Goal: Go to known website: Go to known website

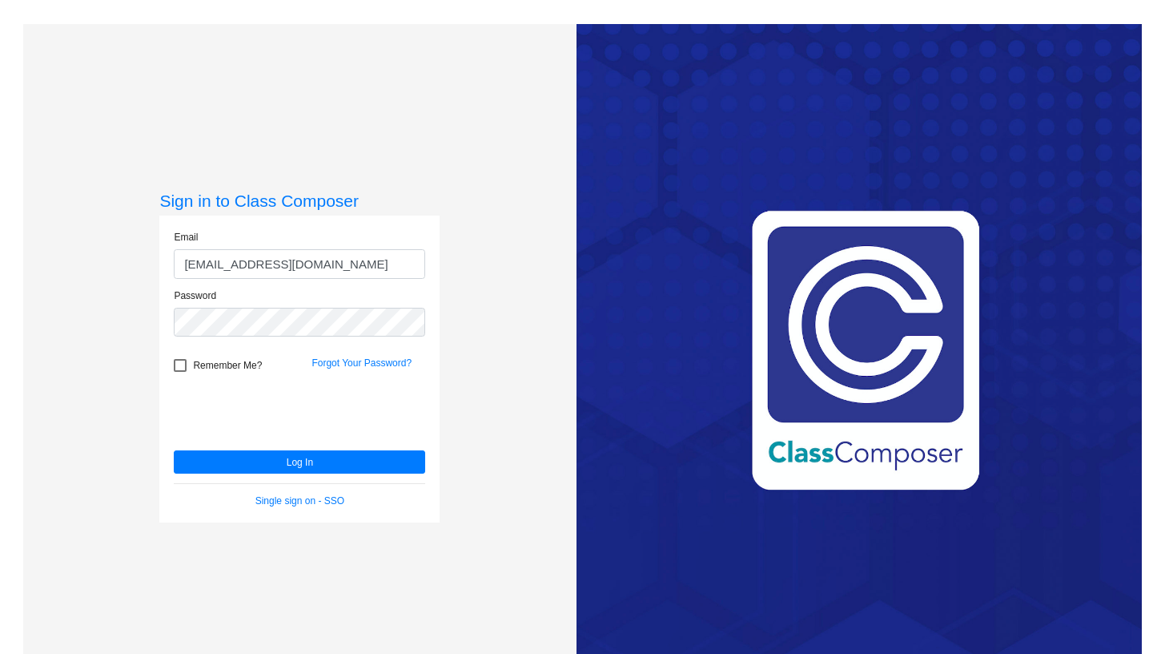
scroll to position [24, 0]
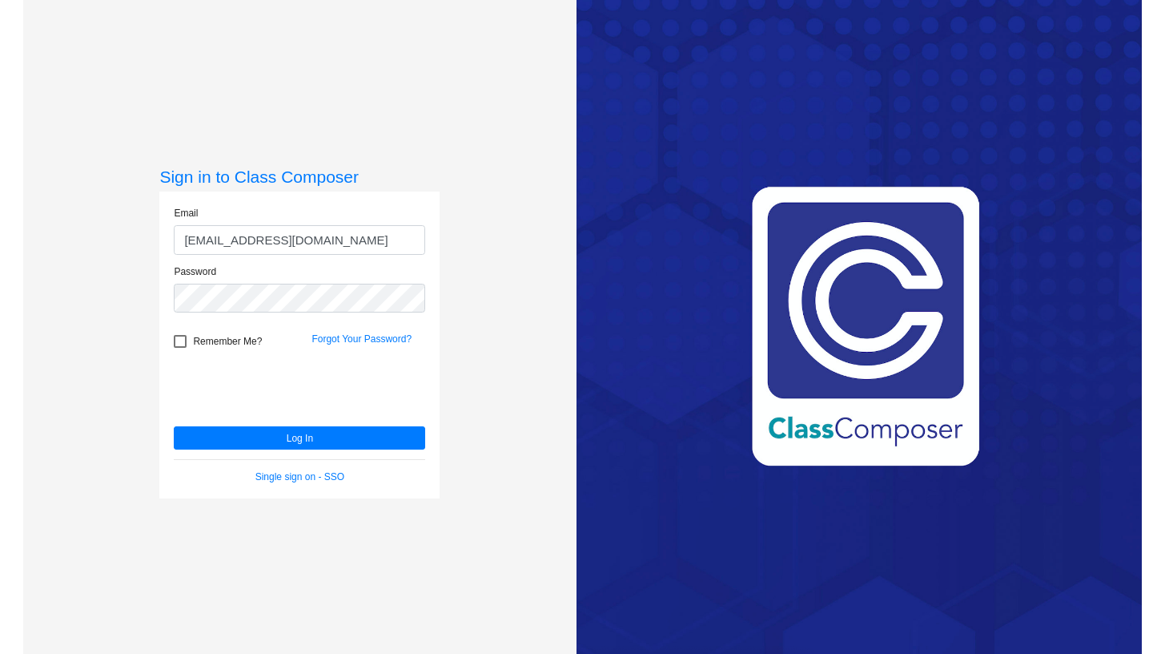
click at [970, 157] on div "Love Class Composer? Share it with a friend! If you're happy with Class Compose…" at bounding box center [859, 327] width 565 height 654
click at [432, 70] on div "Sign in to Class Composer Email mc91825.3hzkwxoc@mailosaur.net Password Remembe…" at bounding box center [299, 327] width 553 height 654
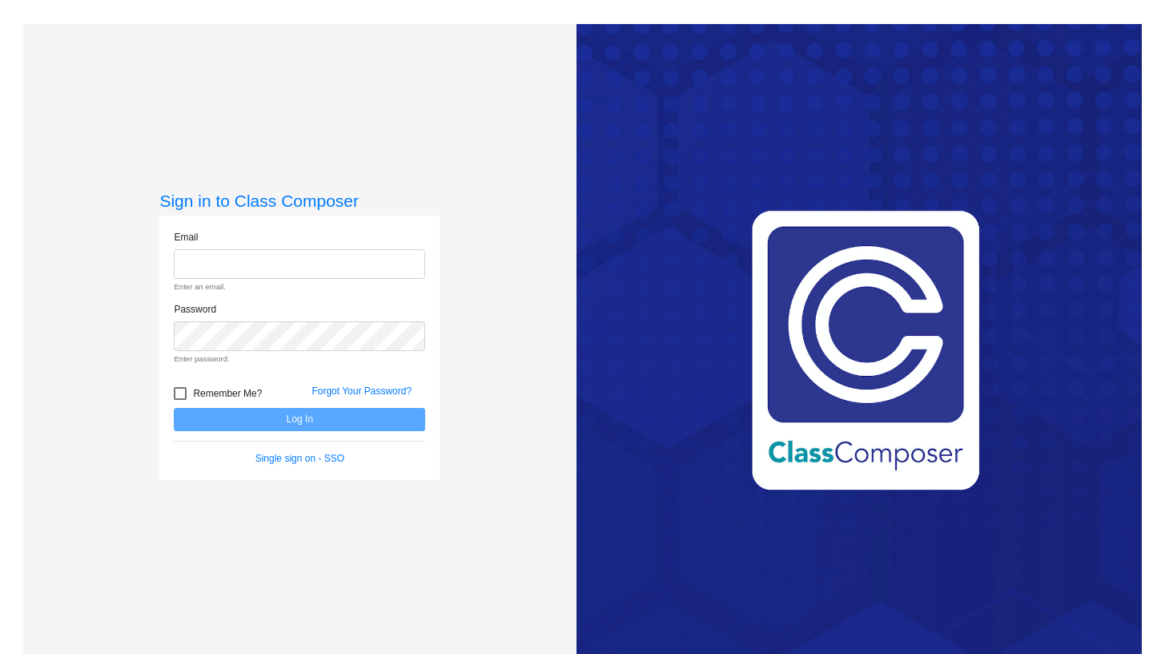
click at [446, 112] on div "Sign in to Class Composer Email Enter an email. Password Enter password. Rememb…" at bounding box center [299, 351] width 553 height 654
click at [521, 268] on div "Sign in to Class Composer Email Enter an email. Password Enter password. Rememb…" at bounding box center [299, 351] width 553 height 654
click at [630, 275] on div "Love Class Composer? Share it with a friend! If you're happy with Class Compose…" at bounding box center [859, 351] width 565 height 654
click at [533, 143] on div "Sign in to Class Composer Email Enter an email. Password Enter password. Rememb…" at bounding box center [299, 351] width 553 height 654
click at [548, 205] on div "Sign in to Class Composer Email Enter an email. Password Enter password. Rememb…" at bounding box center [299, 351] width 553 height 654
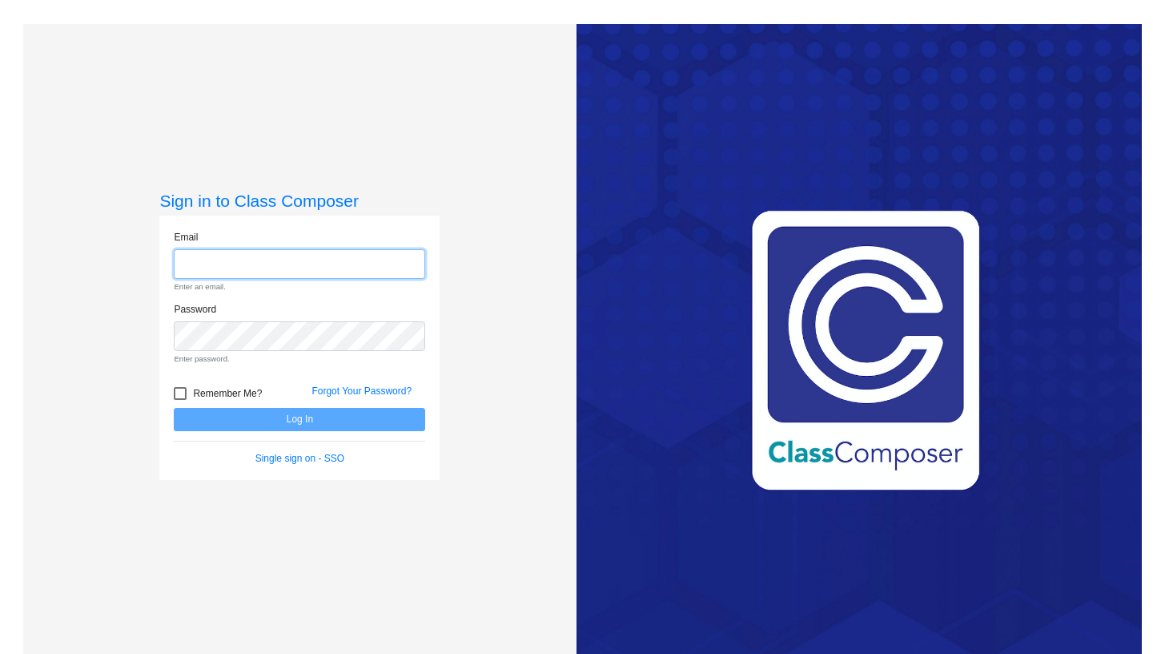
click at [348, 251] on input "email" at bounding box center [299, 264] width 251 height 30
click at [435, 643] on div "Sign in to Class Composer Email Enter an email. Password Enter password. Rememb…" at bounding box center [299, 351] width 553 height 654
click at [318, 455] on link "Single sign on - SSO" at bounding box center [299, 458] width 89 height 11
